Goal: Information Seeking & Learning: Learn about a topic

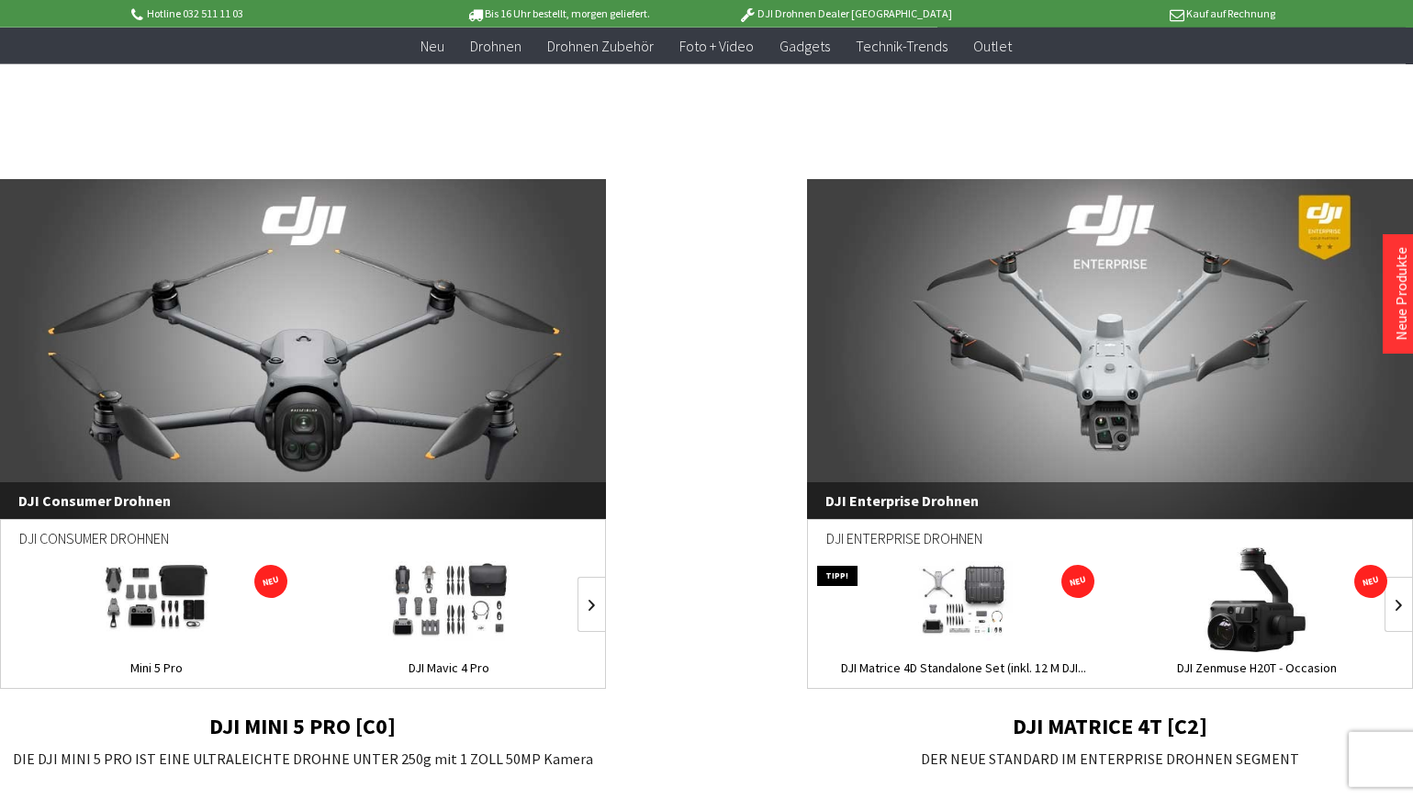
scroll to position [1124, 0]
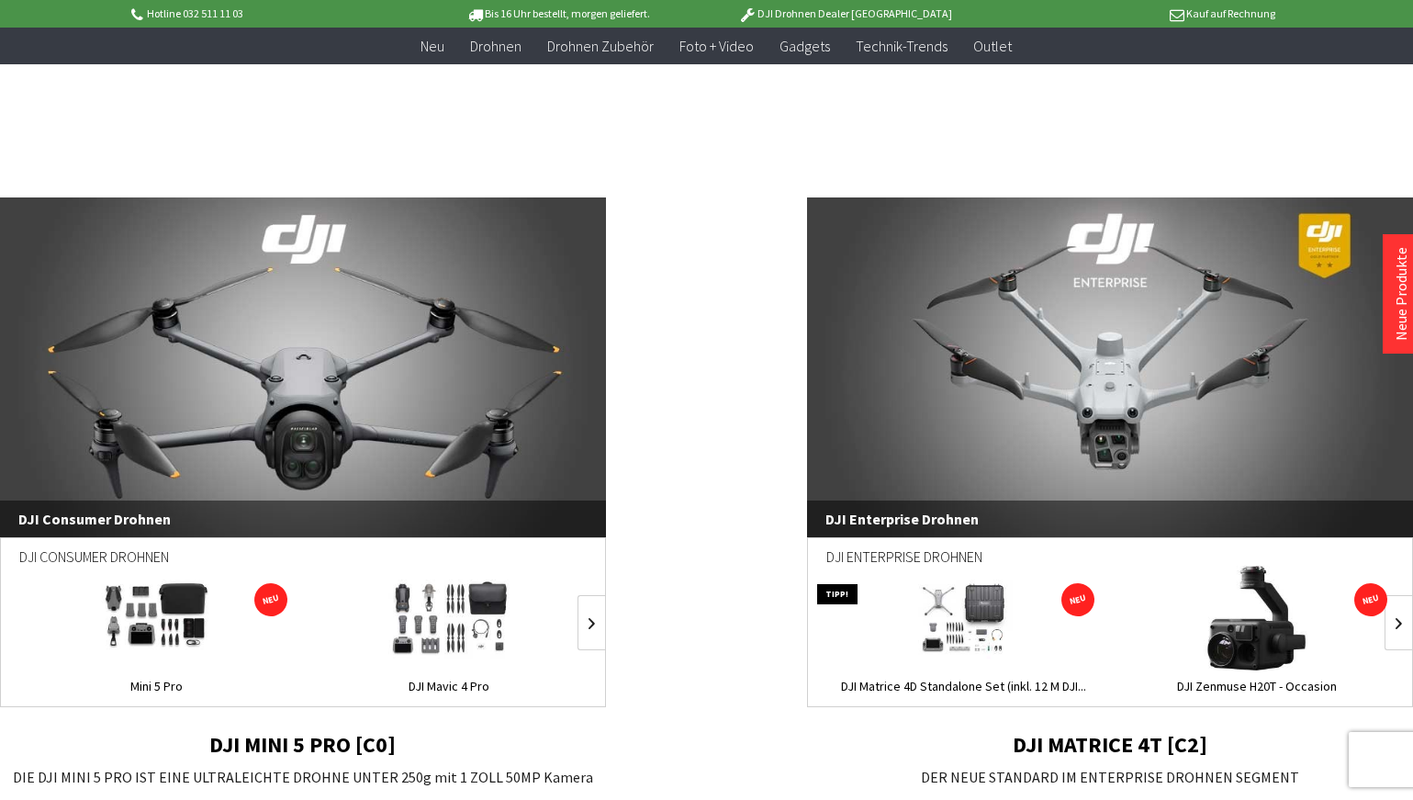
click at [1002, 465] on link "DJI Enterprise Drohnen" at bounding box center [1110, 367] width 606 height 340
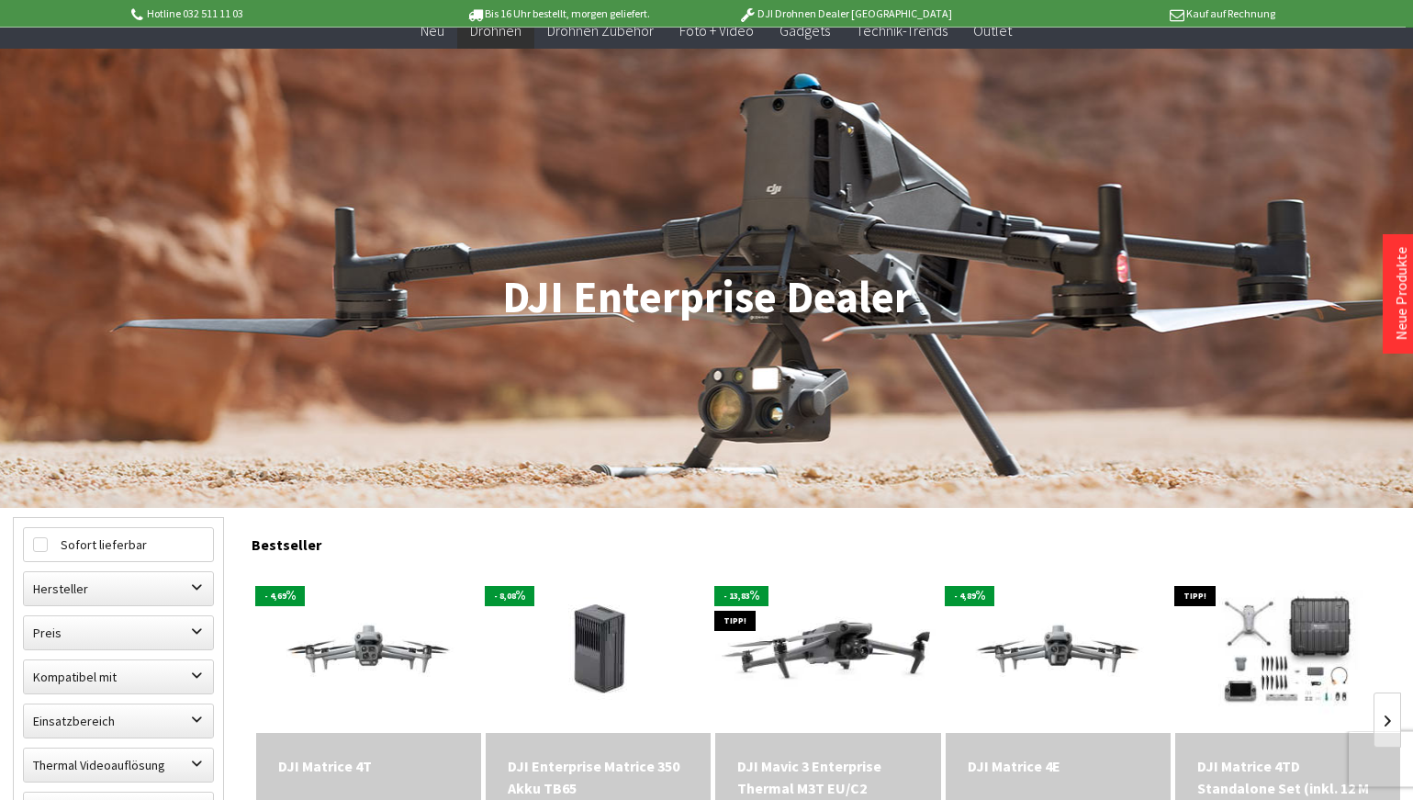
scroll to position [94, 0]
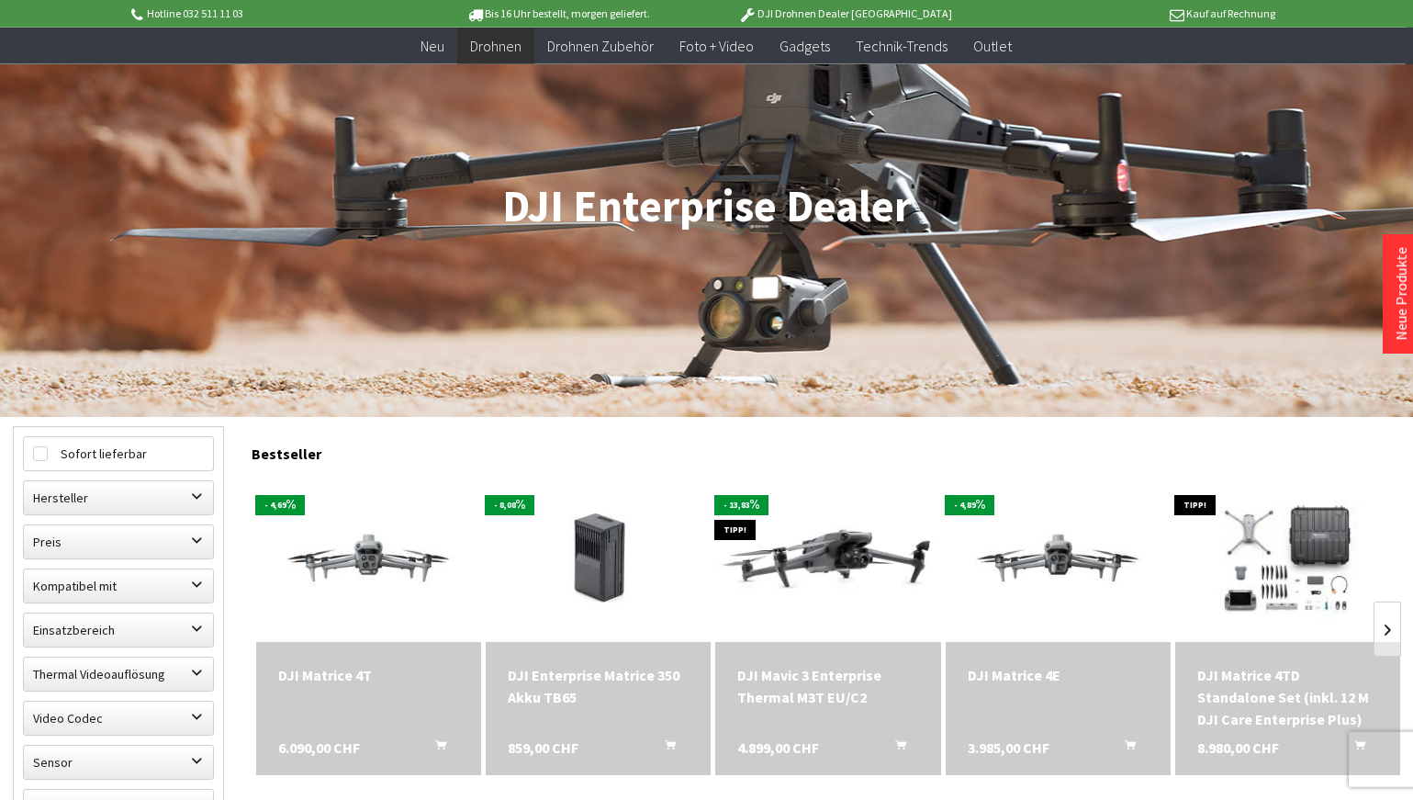
scroll to position [191, 0]
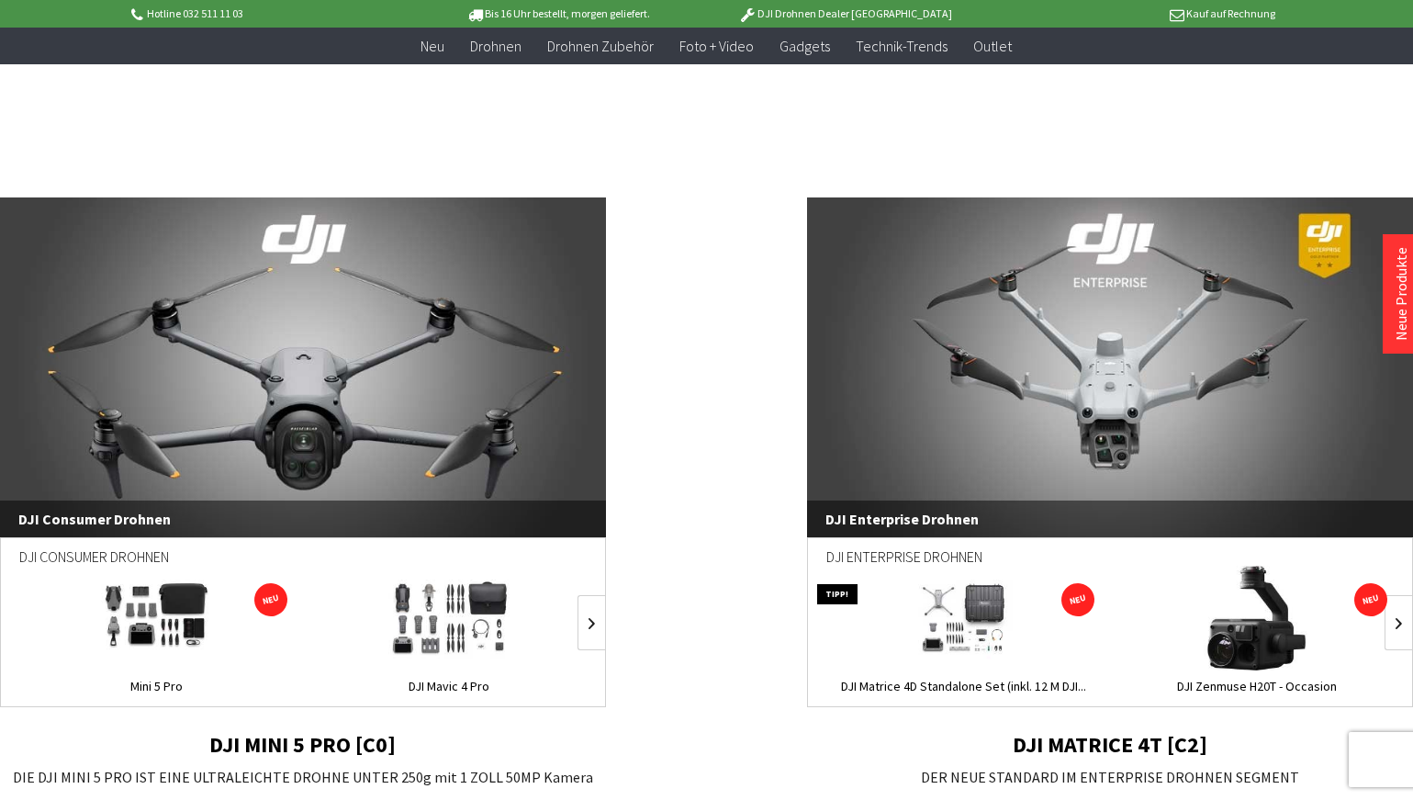
scroll to position [1124, 0]
click at [321, 379] on link "DJI Consumer Drohnen" at bounding box center [303, 367] width 606 height 340
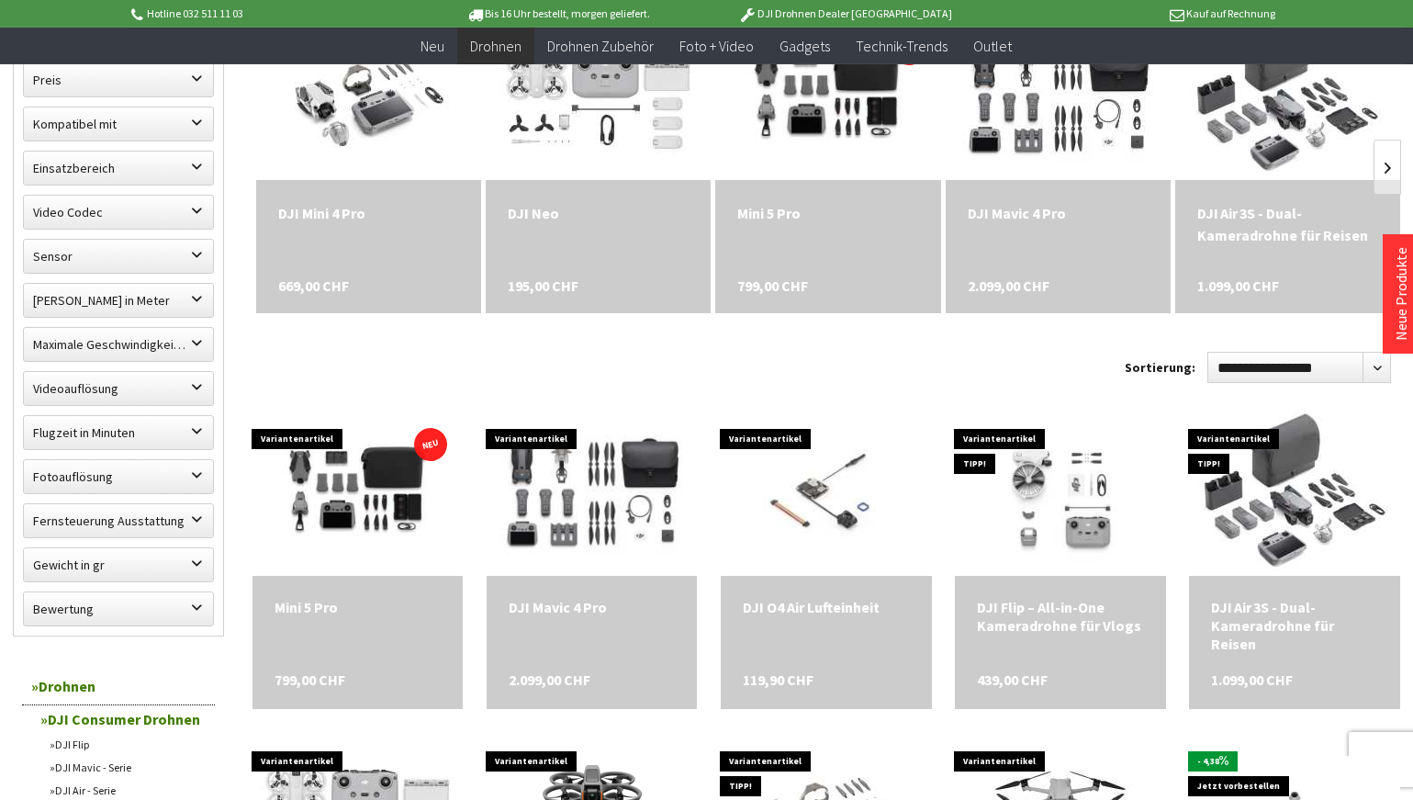
scroll to position [656, 0]
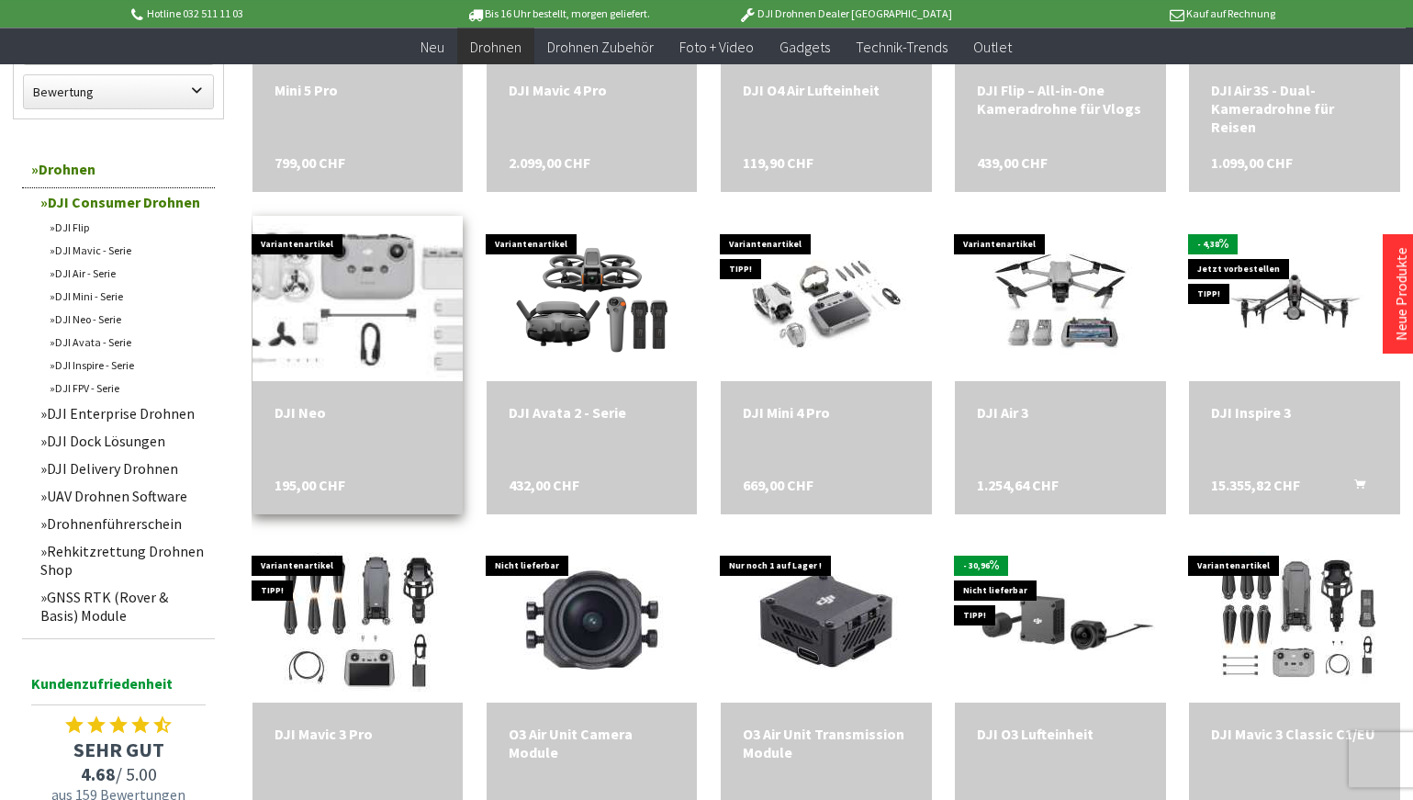
scroll to position [1124, 0]
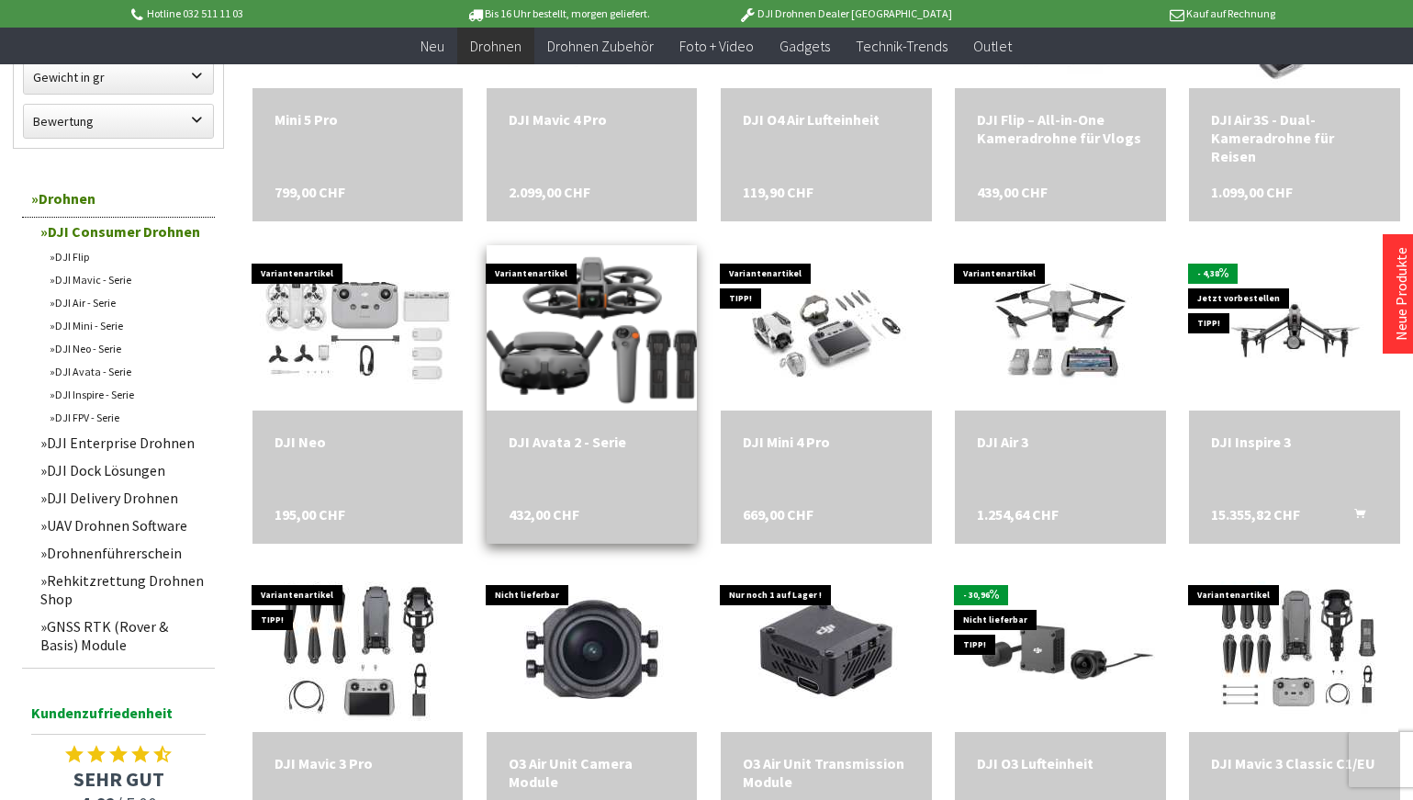
click at [586, 297] on img at bounding box center [592, 327] width 231 height 231
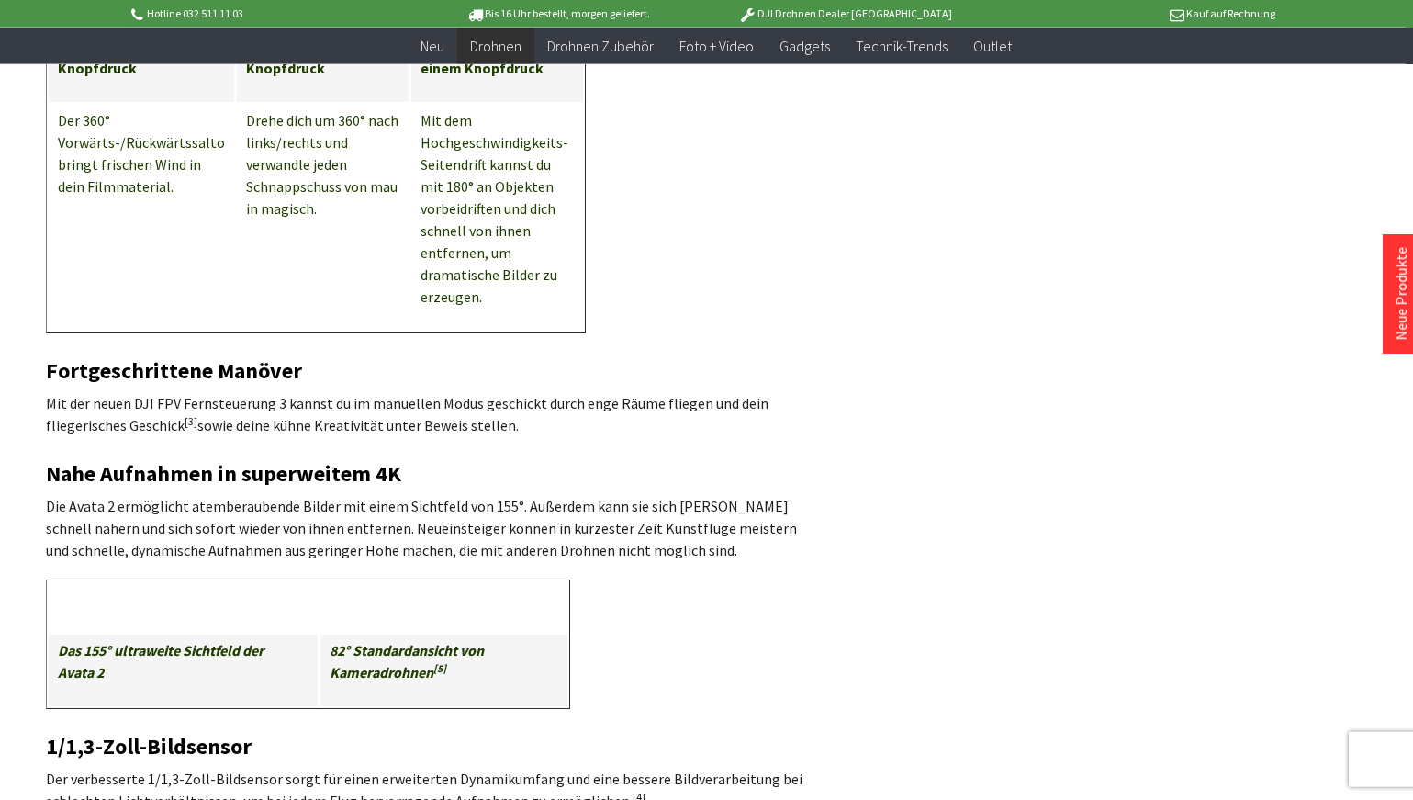
scroll to position [2248, 0]
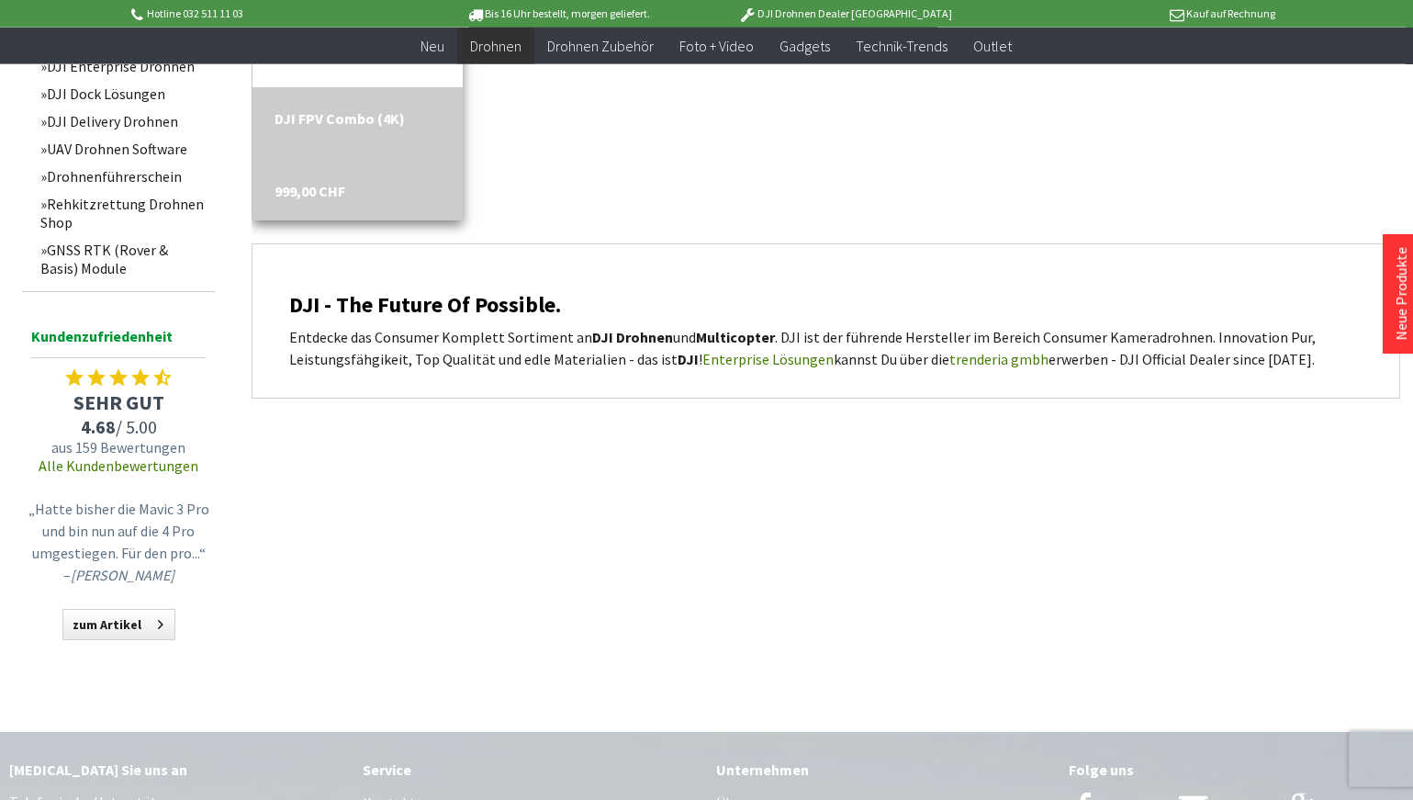
scroll to position [1311, 0]
